Goal: Manage account settings

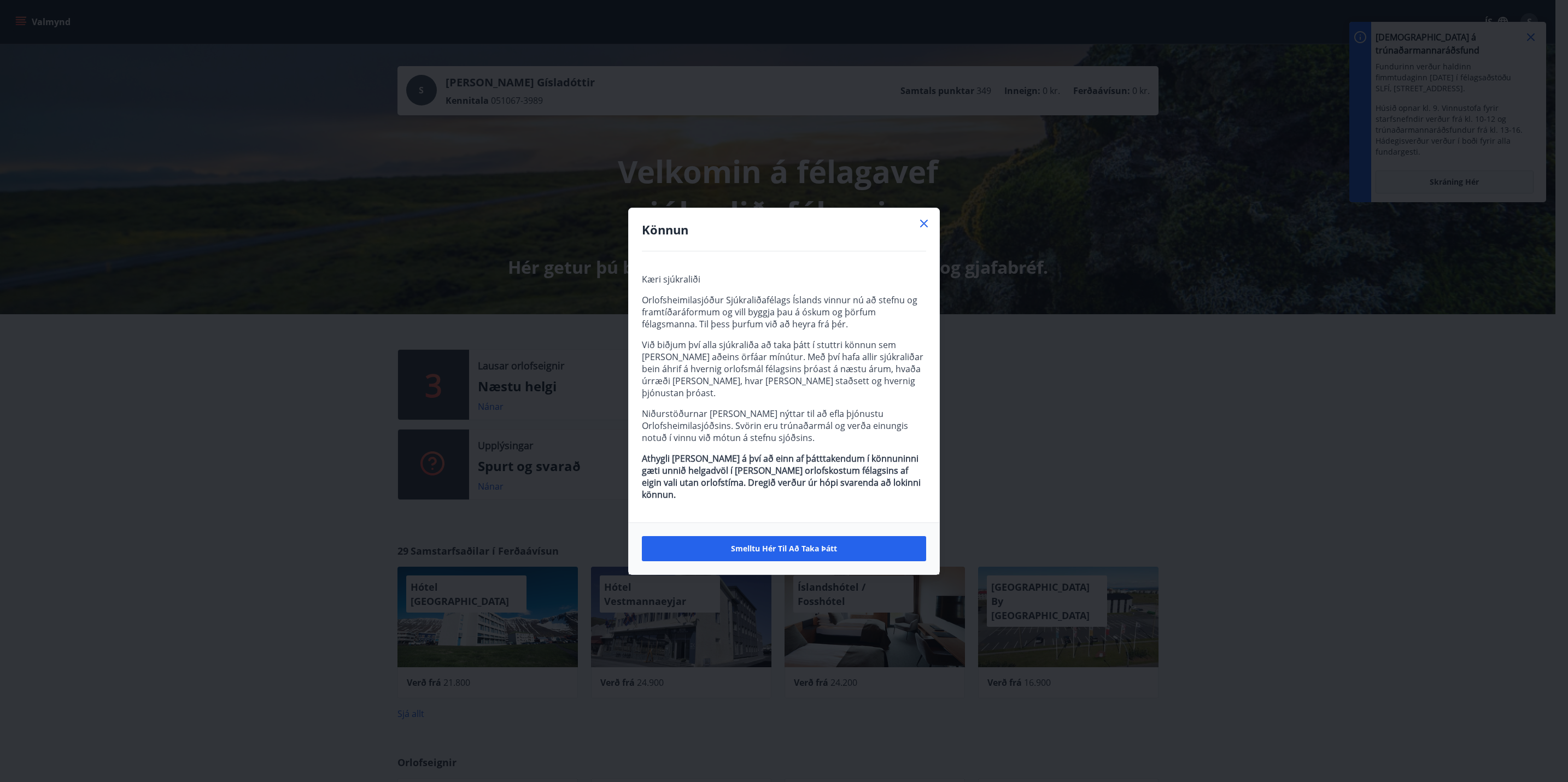
click at [927, 230] on icon at bounding box center [924, 224] width 13 height 13
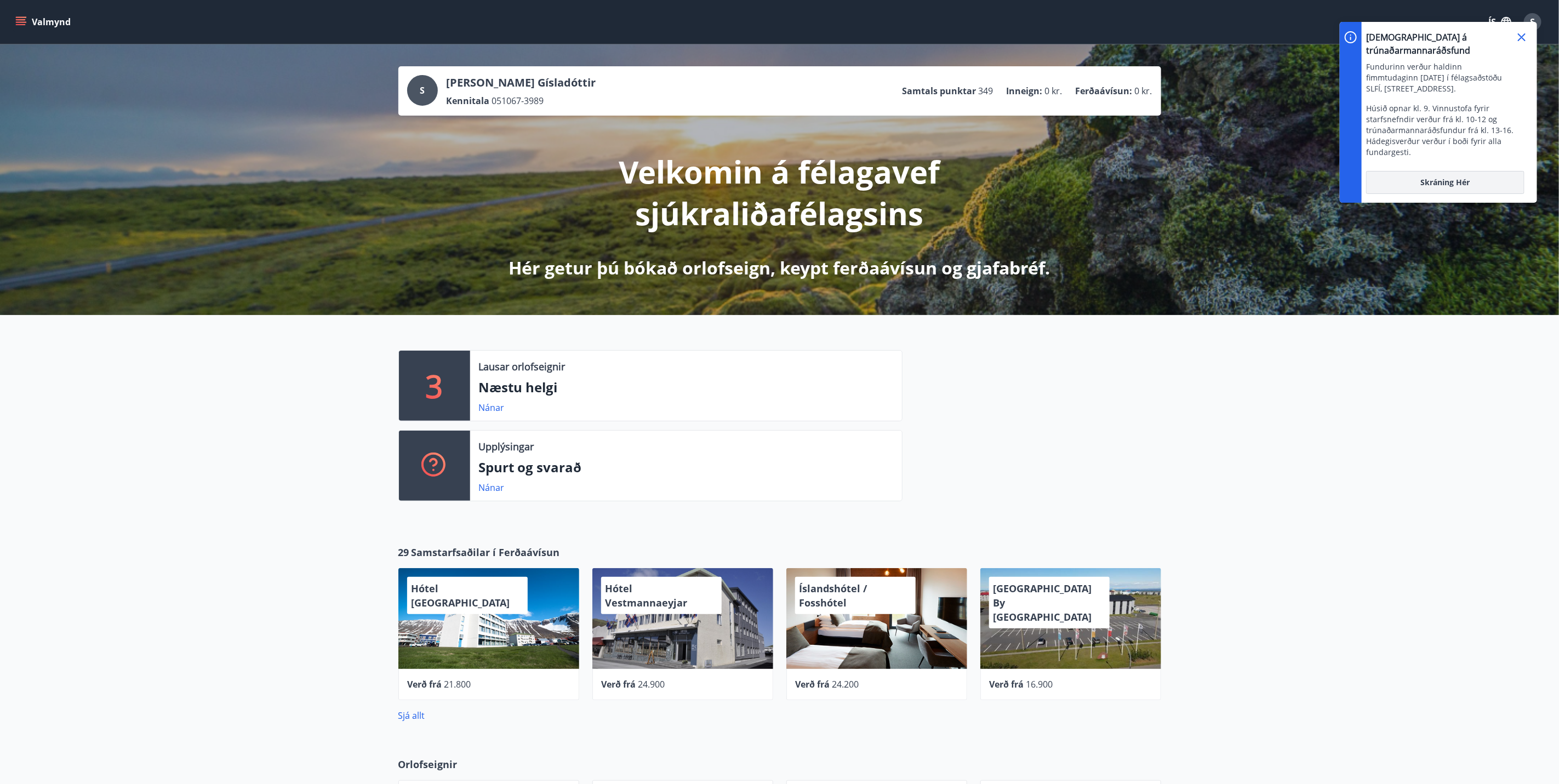
click at [1435, 176] on button "Skráning hér" at bounding box center [1446, 182] width 159 height 23
drag, startPoint x: 542, startPoint y: 101, endPoint x: 492, endPoint y: 99, distance: 50.0
click at [492, 99] on span "051067-3989" at bounding box center [518, 101] width 52 height 12
copy span "051067-3989"
click at [1526, 34] on icon at bounding box center [1522, 37] width 8 height 8
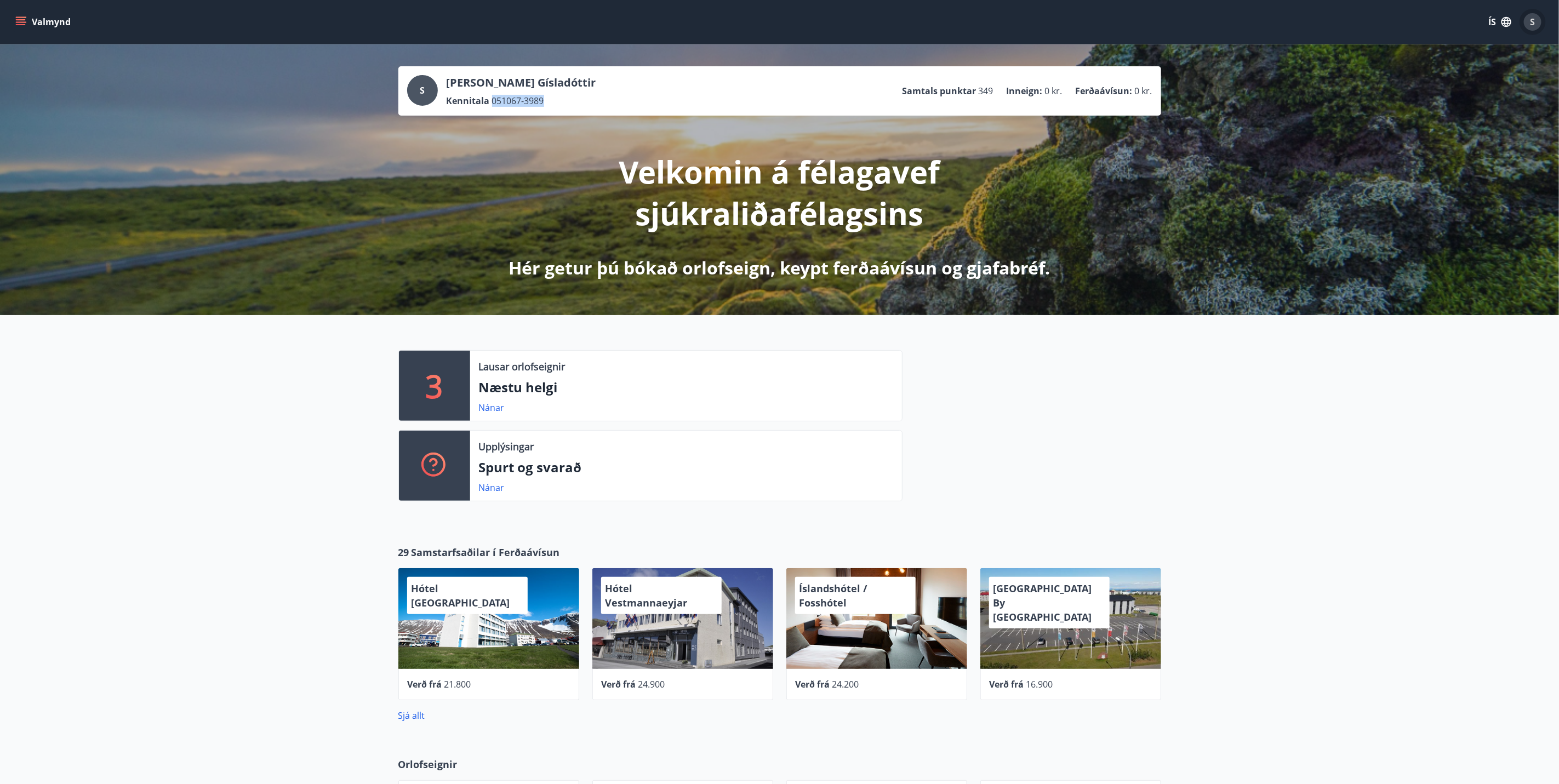
click at [1531, 16] on span "S" at bounding box center [1533, 22] width 5 height 12
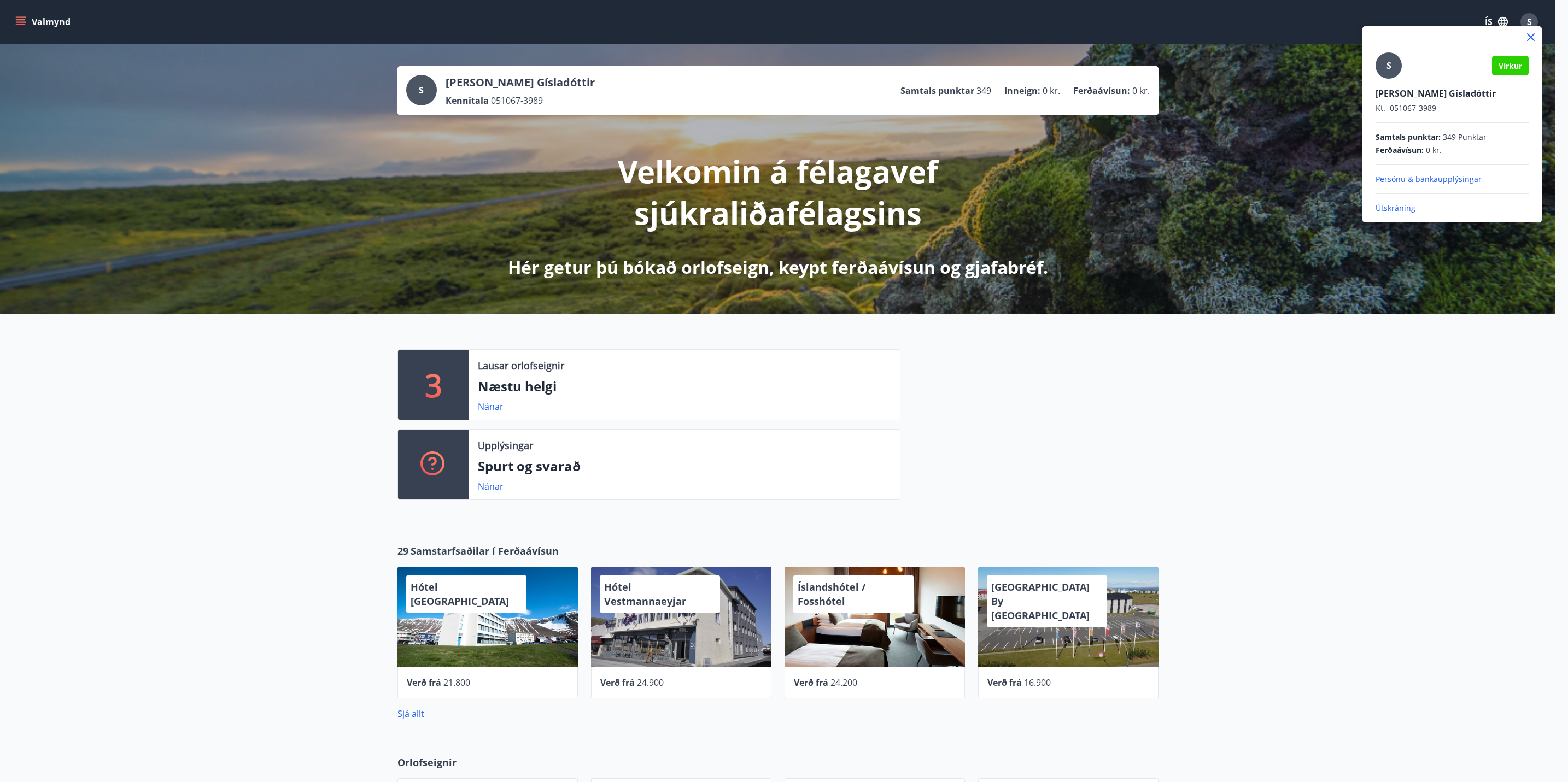
click at [1407, 179] on p "Persónu & bankaupplýsingar" at bounding box center [1452, 180] width 153 height 11
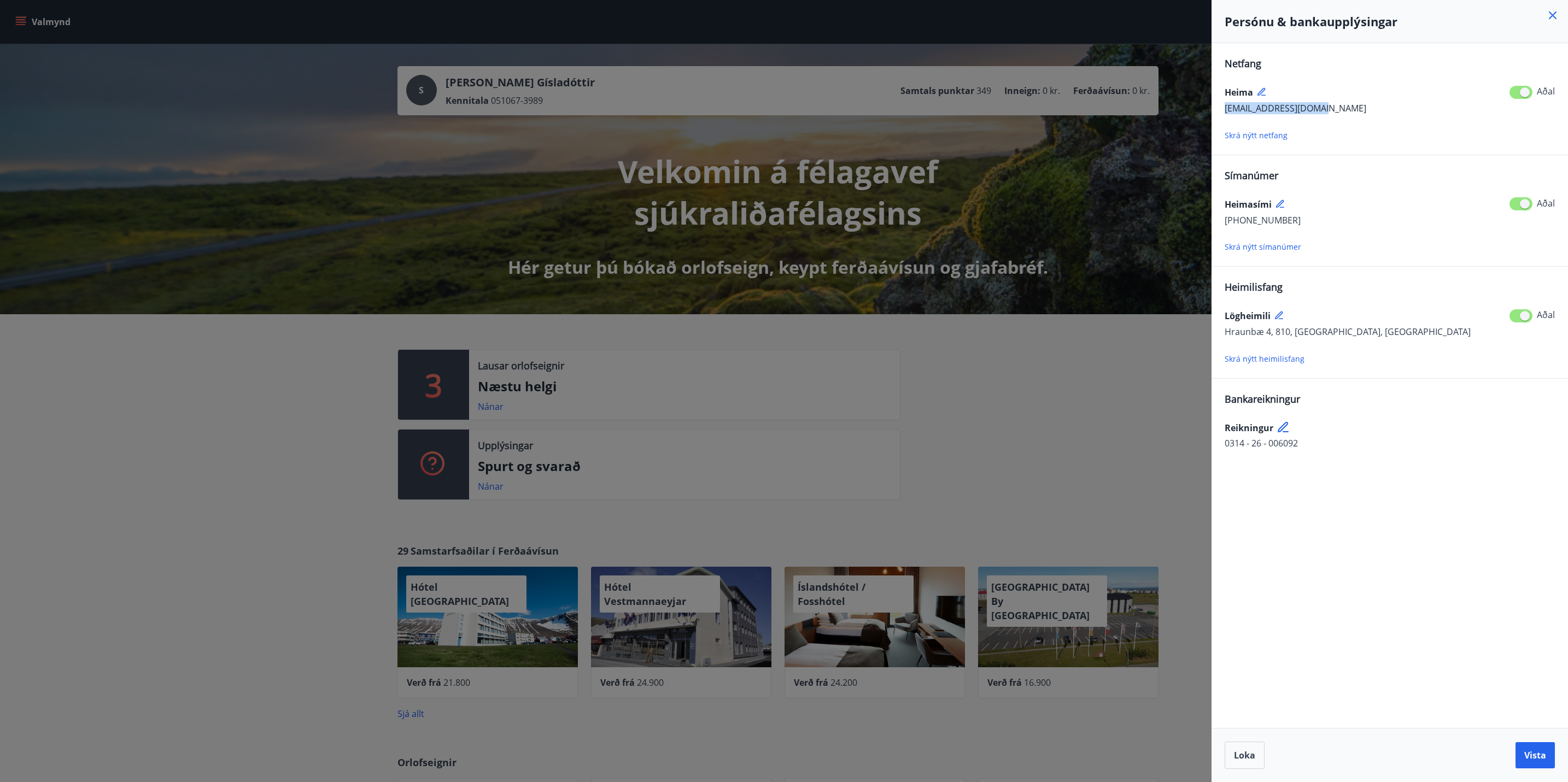
drag, startPoint x: 1324, startPoint y: 107, endPoint x: 1211, endPoint y: 114, distance: 113.2
click at [1211, 114] on div "Netfang [PERSON_NAME] [PERSON_NAME][EMAIL_ADDRESS][DOMAIN_NAME] Aðal Skrá nýtt …" at bounding box center [1390, 385] width 357 height 685
copy span "[EMAIL_ADDRESS][DOMAIN_NAME]"
click at [1557, 21] on icon at bounding box center [1553, 15] width 13 height 13
